Goal: Find specific page/section: Find specific page/section

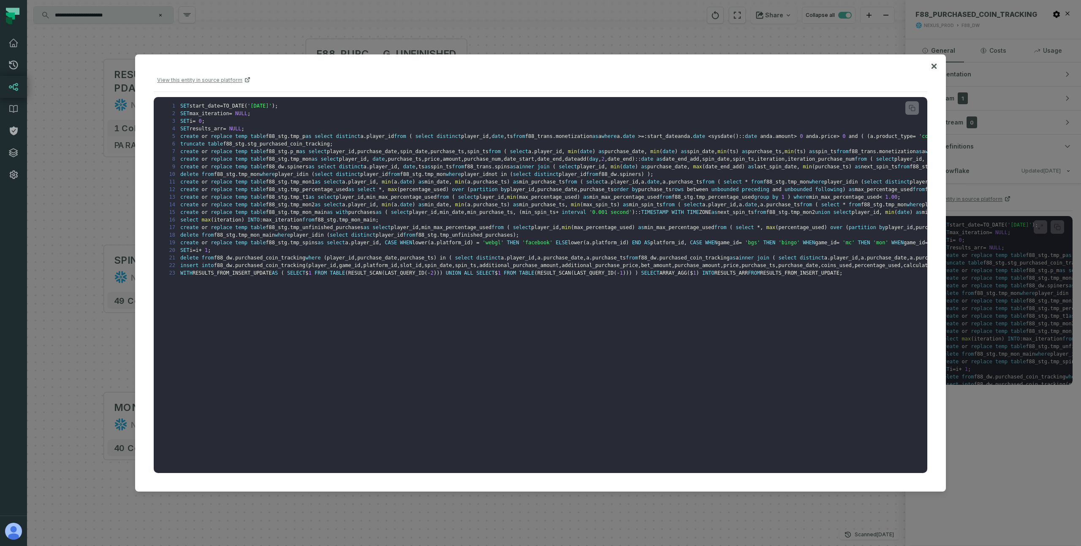
click at [935, 68] on icon at bounding box center [933, 66] width 5 height 5
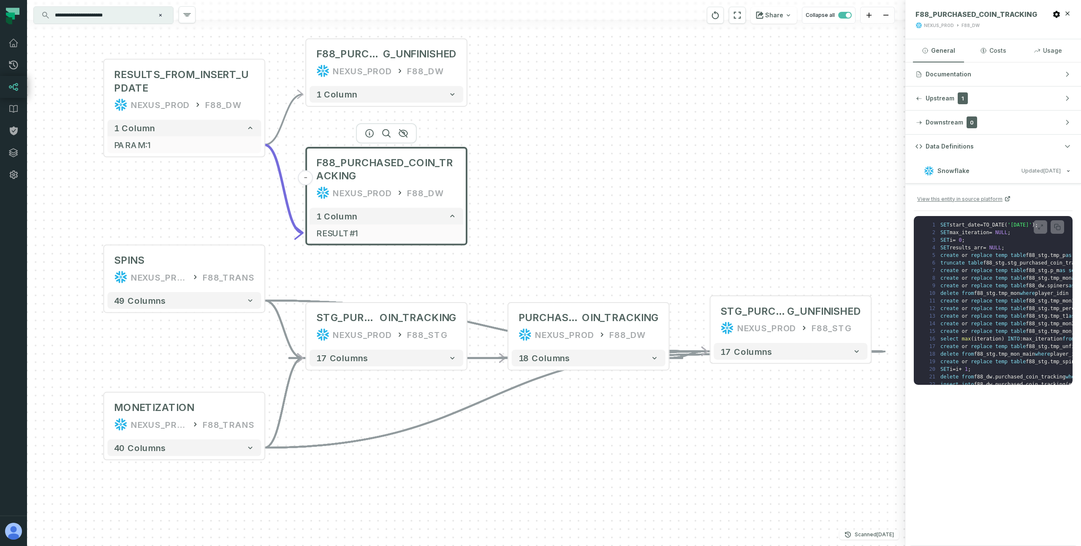
click at [660, 87] on div "MONETIZATION NEXUS_PROD F88_TRANS + 40 columns SPINS NEXUS_PROD F88_TRANS + 49 …" at bounding box center [466, 273] width 878 height 546
click at [629, 267] on div "MONETIZATION NEXUS_PROD F88_TRANS + 40 columns SPINS NEXUS_PROD F88_TRANS + 49 …" at bounding box center [466, 273] width 878 height 546
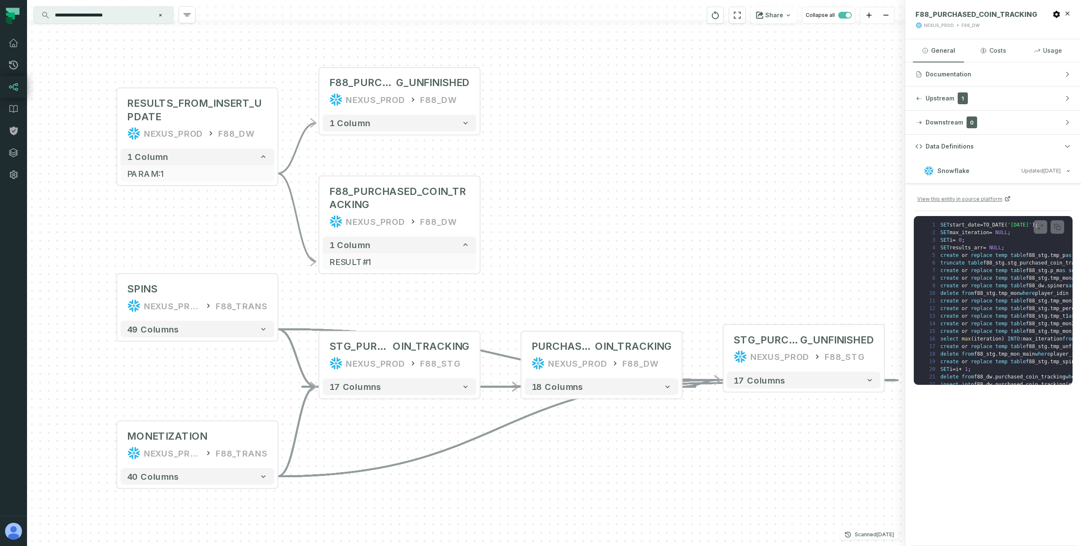
drag, startPoint x: 636, startPoint y: 260, endPoint x: 649, endPoint y: 289, distance: 31.9
click at [649, 289] on div "MONETIZATION NEXUS_PROD F88_TRANS + 40 columns SPINS NEXUS_PROD F88_TRANS + 49 …" at bounding box center [466, 273] width 878 height 546
click at [400, 225] on div "NEXUS_PROD" at bounding box center [375, 222] width 59 height 14
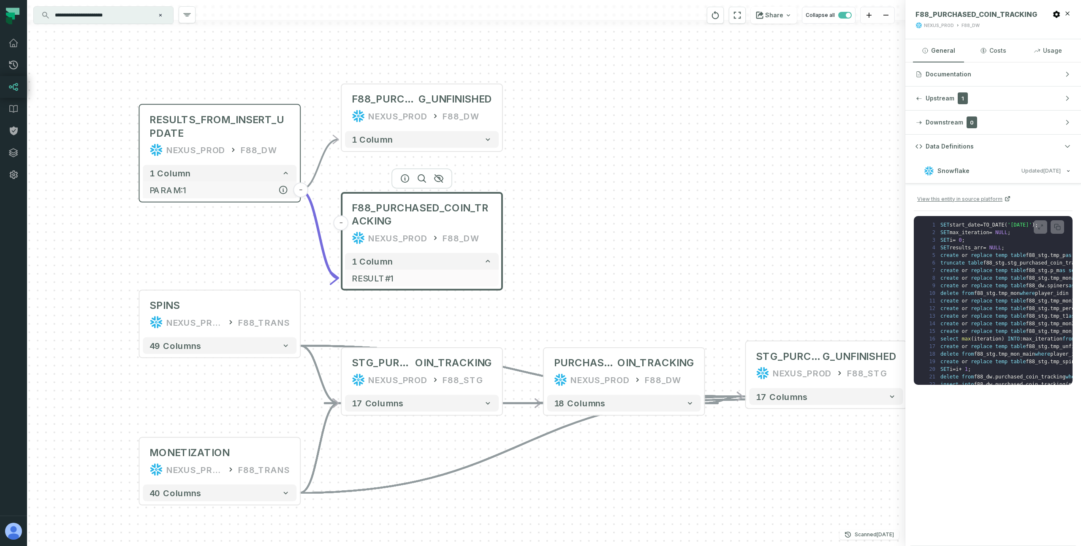
drag, startPoint x: 235, startPoint y: 222, endPoint x: 244, endPoint y: 184, distance: 39.0
click at [257, 239] on div "MONETIZATION NEXUS_PROD F88_TRANS + 40 columns SPINS NEXUS_PROD F88_TRANS + 49 …" at bounding box center [466, 273] width 878 height 546
click at [241, 147] on div "F88_DW" at bounding box center [259, 151] width 36 height 14
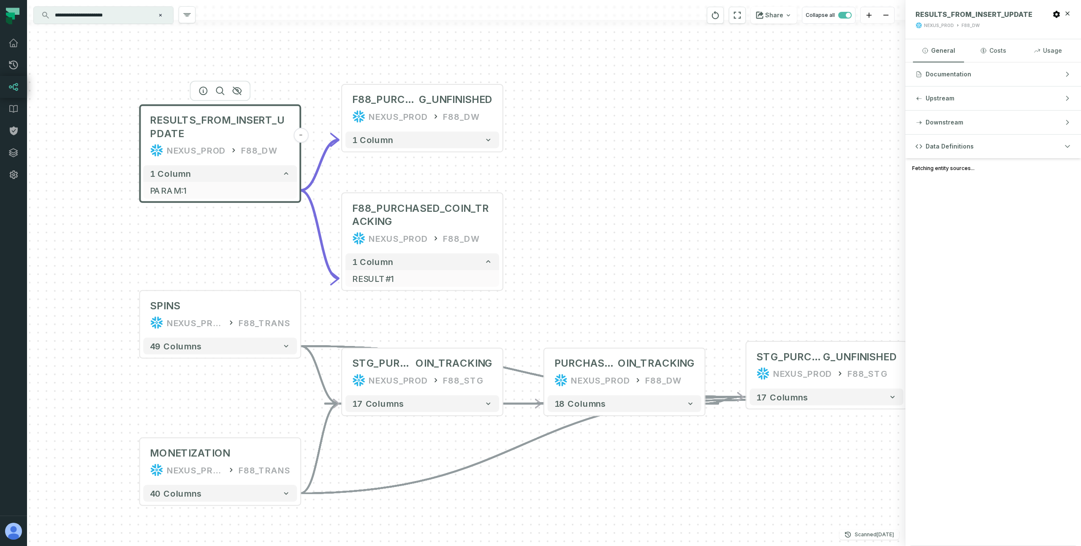
click at [231, 248] on div "MONETIZATION NEXUS_PROD F88_TRANS + 40 columns SPINS NEXUS_PROD F88_TRANS + 49 …" at bounding box center [466, 273] width 878 height 546
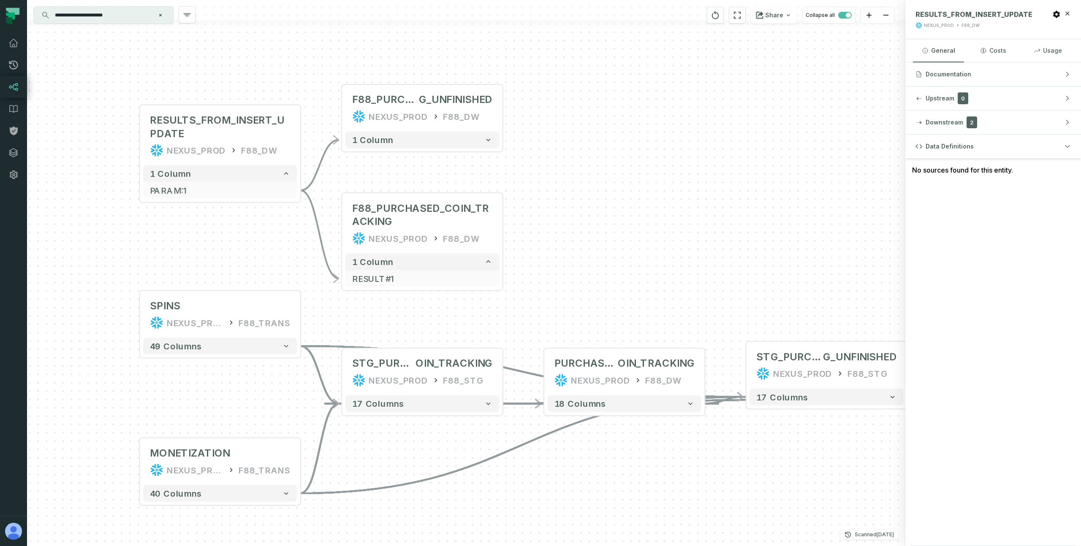
click at [229, 248] on div "MONETIZATION NEXUS_PROD F88_TRANS + 40 columns SPINS NEXUS_PROD F88_TRANS + 49 …" at bounding box center [466, 273] width 878 height 546
